Goal: Check status: Check status

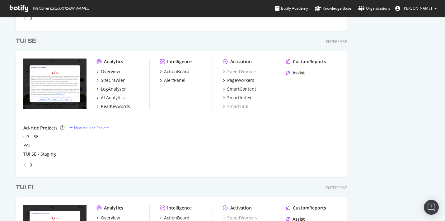
scroll to position [308, 0]
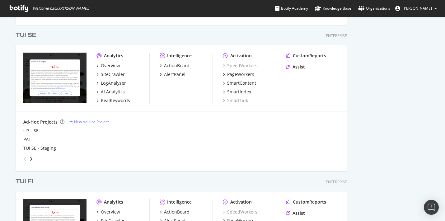
click at [20, 34] on div "TUI SE" at bounding box center [26, 35] width 21 height 9
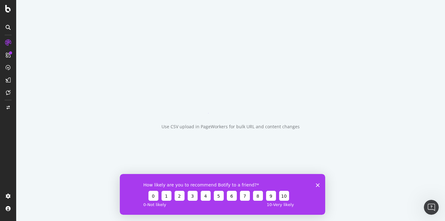
click at [318, 186] on icon "Close survey" at bounding box center [318, 185] width 4 height 4
